Goal: Navigation & Orientation: Find specific page/section

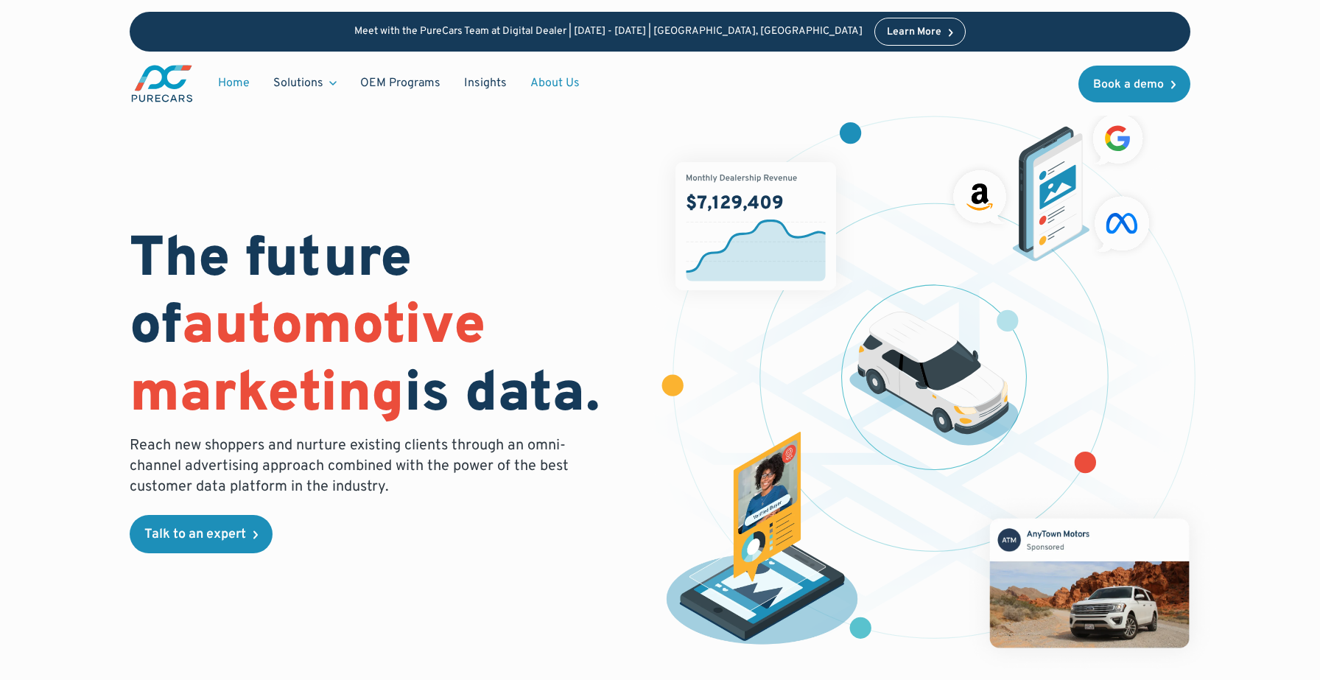
click at [561, 83] on link "About Us" at bounding box center [554, 83] width 73 height 28
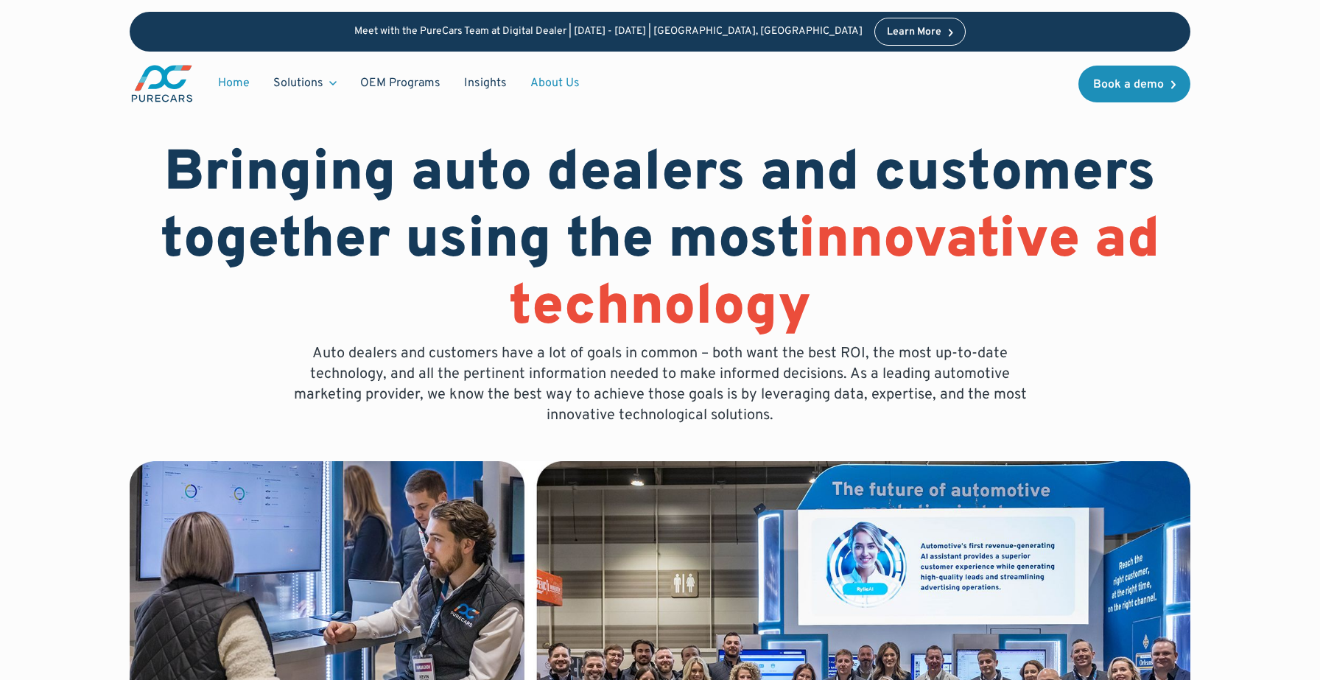
click at [241, 79] on link "Home" at bounding box center [233, 83] width 55 height 28
